Goal: Information Seeking & Learning: Learn about a topic

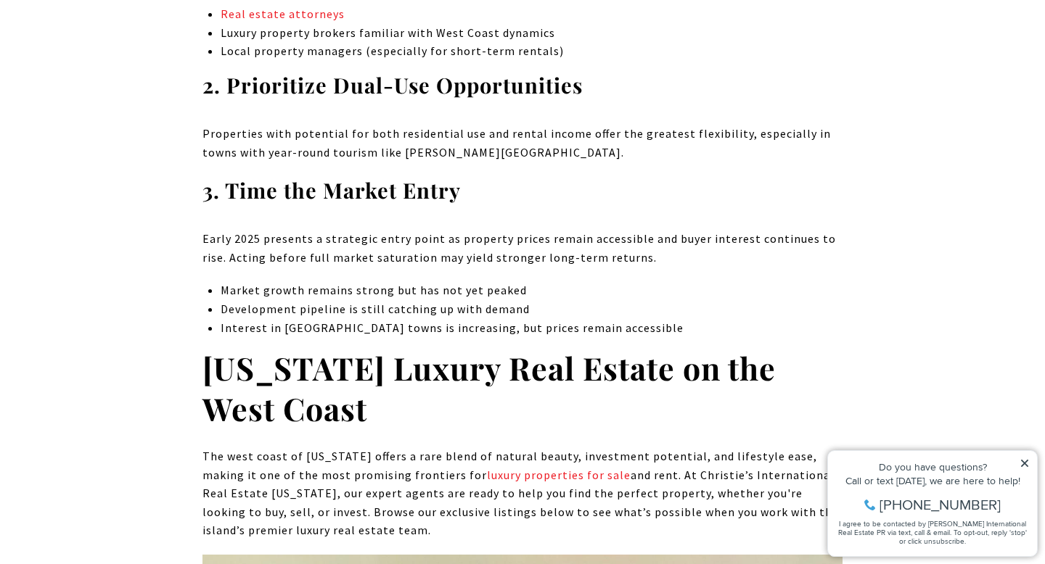
scroll to position [9222, 0]
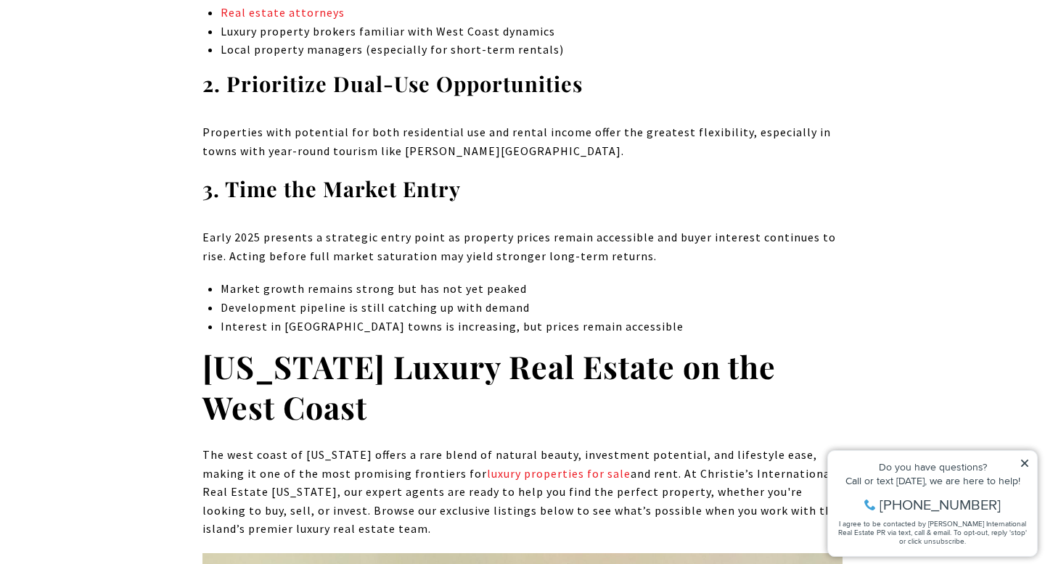
click at [1023, 466] on icon at bounding box center [1024, 463] width 10 height 10
click at [1022, 465] on icon at bounding box center [1024, 463] width 7 height 7
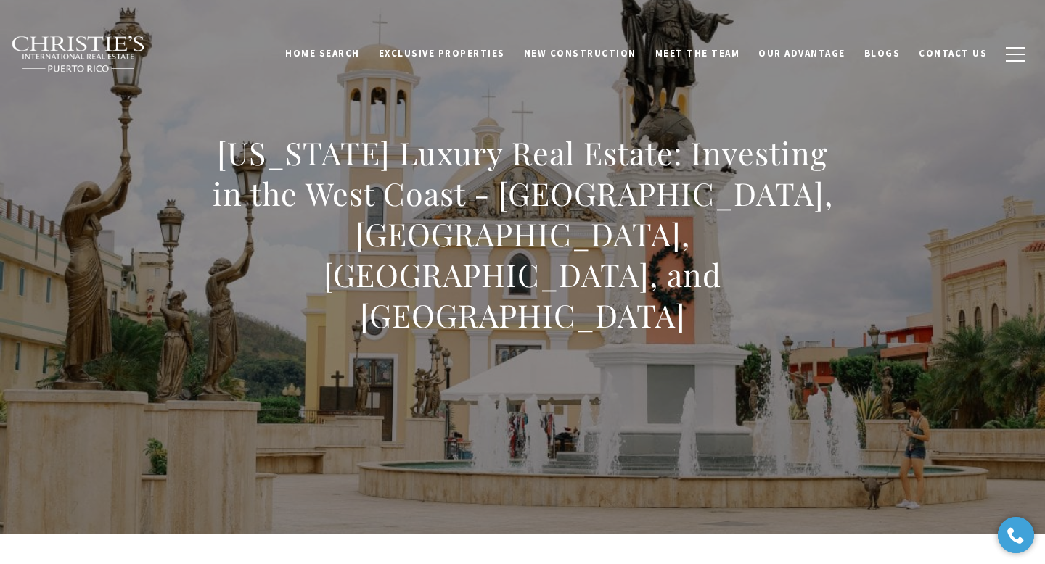
scroll to position [47, 0]
